Goal: Task Accomplishment & Management: Use online tool/utility

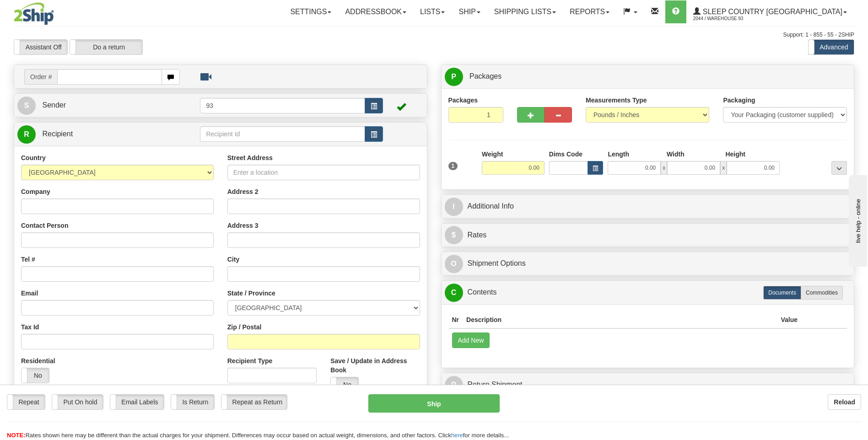
click at [706, 405] on div "Reload" at bounding box center [687, 402] width 348 height 16
click at [487, 16] on link "Ship" at bounding box center [468, 11] width 35 height 23
click at [487, 32] on link "Ship Screen" at bounding box center [445, 32] width 83 height 12
click at [556, 8] on link "Shipping lists" at bounding box center [524, 11] width 75 height 23
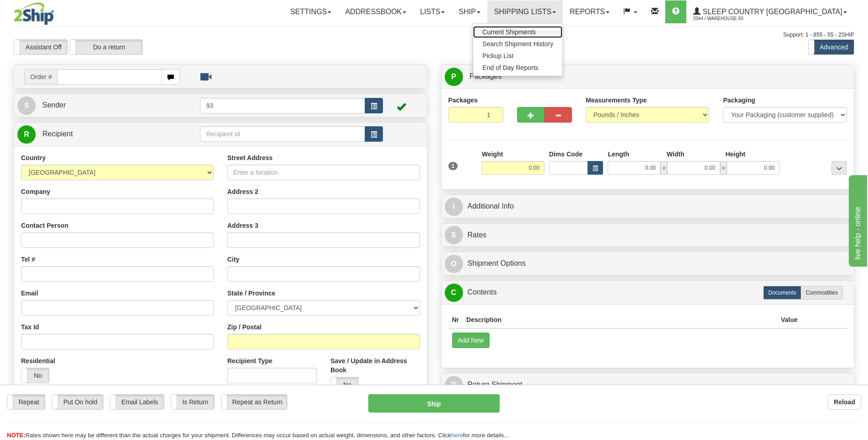
click at [536, 31] on span "Current Shipments" at bounding box center [509, 31] width 54 height 7
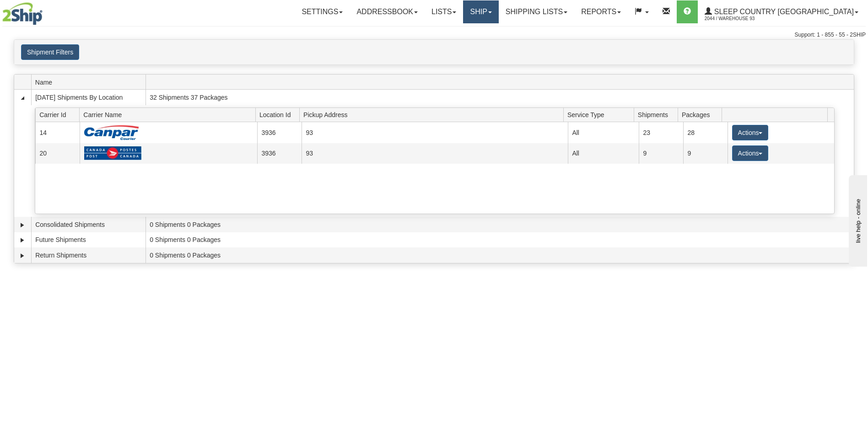
click at [498, 12] on link "Ship" at bounding box center [480, 11] width 35 height 23
click at [498, 29] on link "Ship Screen" at bounding box center [456, 32] width 83 height 12
